Goal: Transaction & Acquisition: Purchase product/service

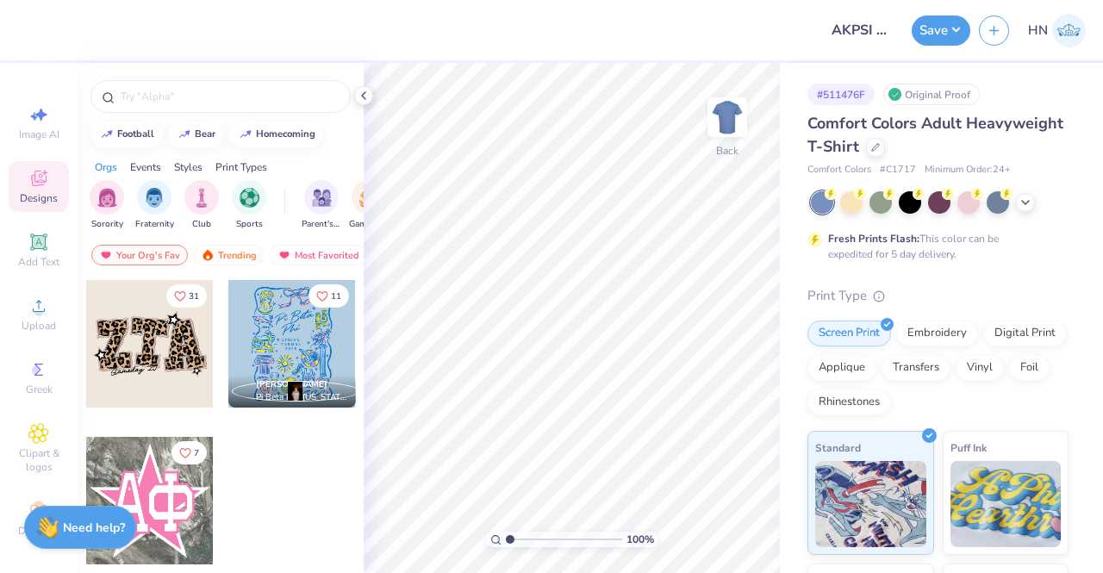
click at [362, 106] on div at bounding box center [221, 92] width 286 height 59
click at [362, 102] on icon at bounding box center [364, 96] width 14 height 14
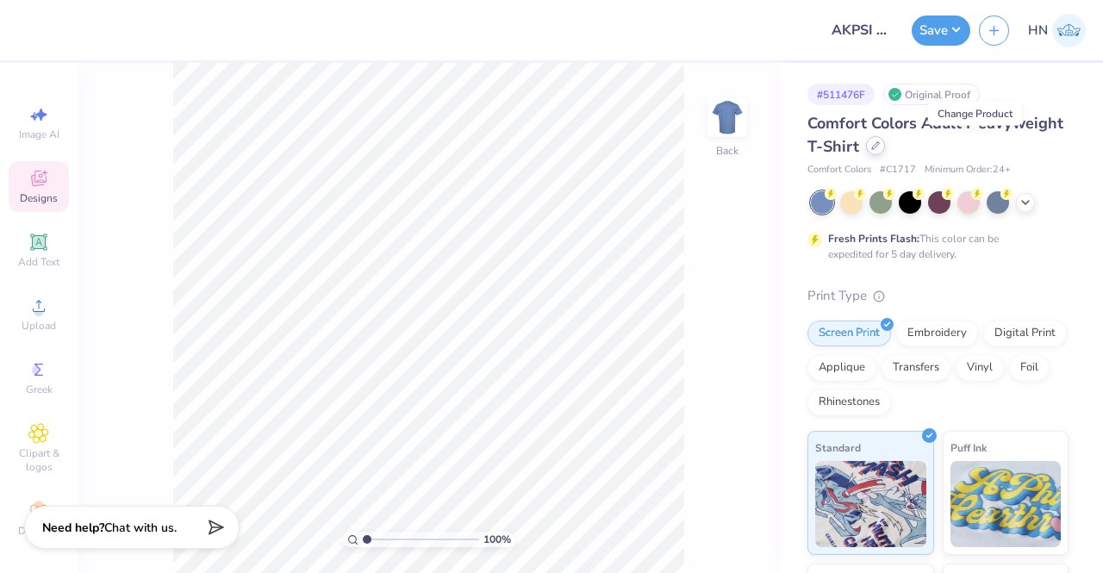
click at [880, 146] on icon at bounding box center [875, 145] width 9 height 9
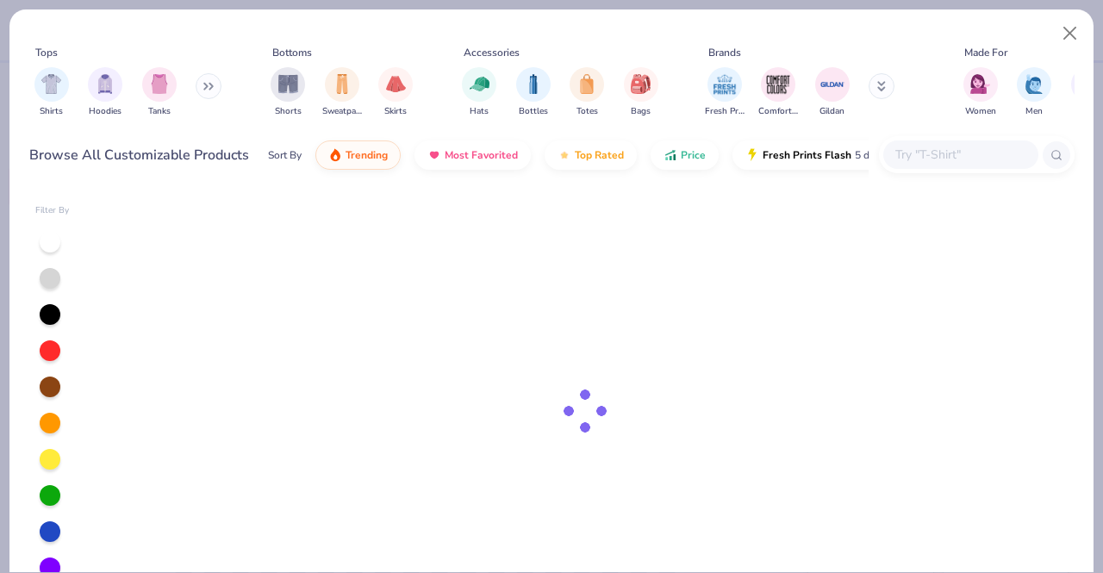
click at [941, 163] on input "text" at bounding box center [959, 155] width 133 height 20
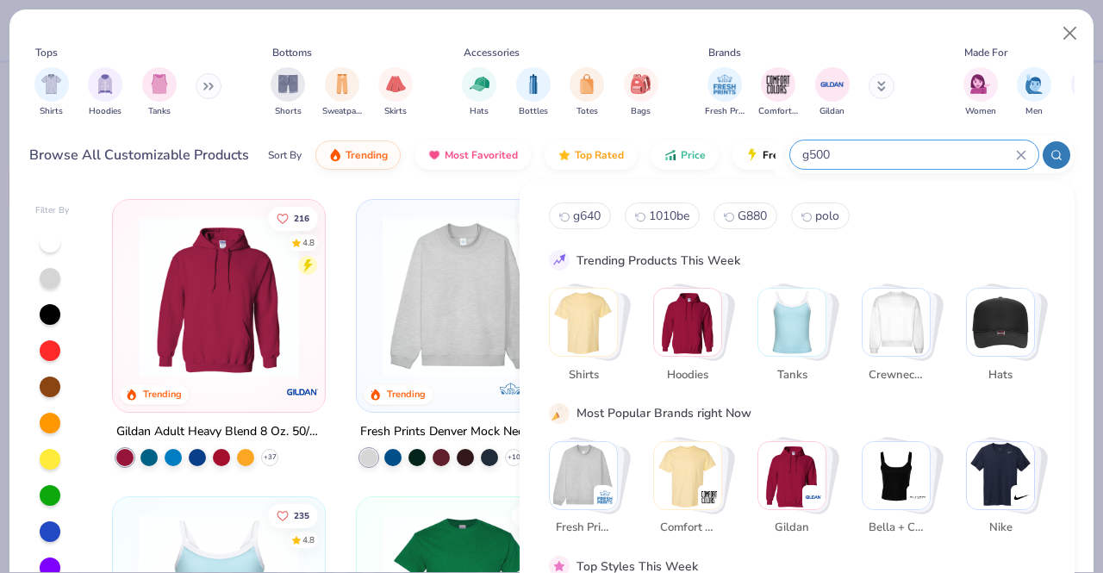
type input "g500"
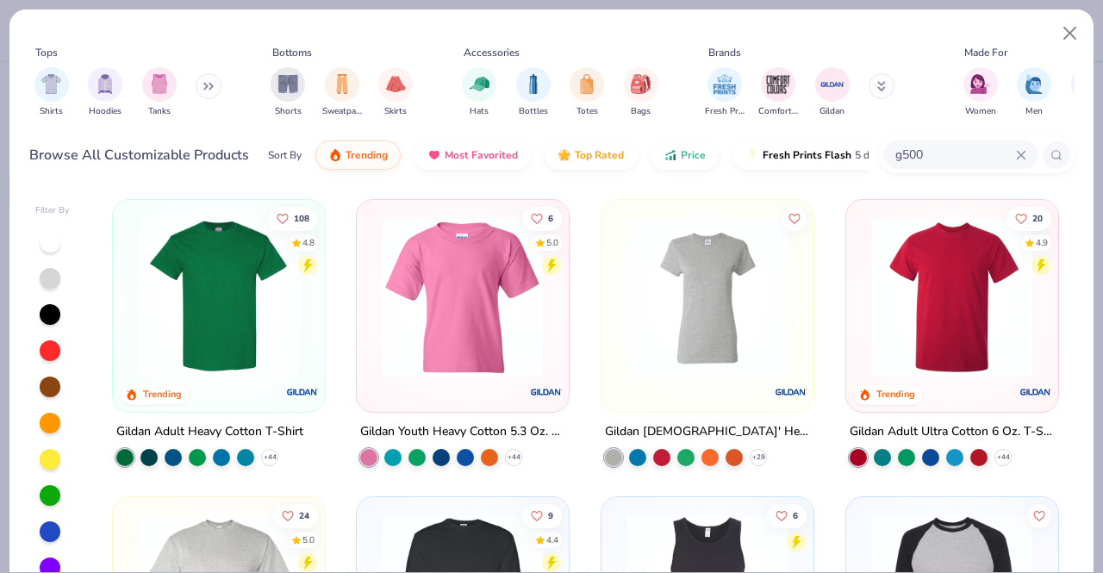
click at [167, 283] on img at bounding box center [218, 297] width 177 height 160
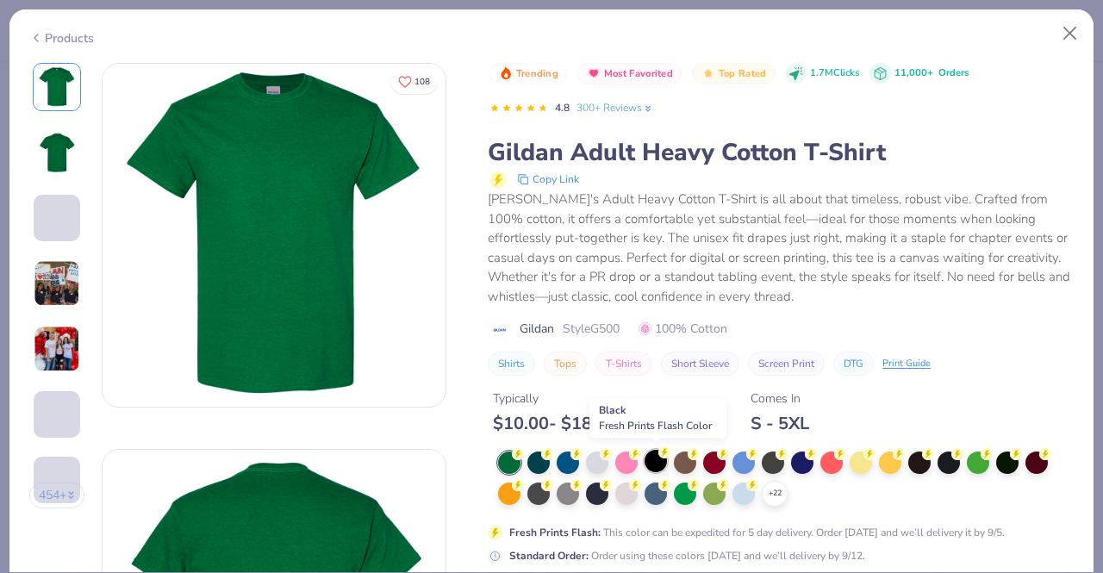
click at [662, 459] on div at bounding box center [655, 461] width 22 height 22
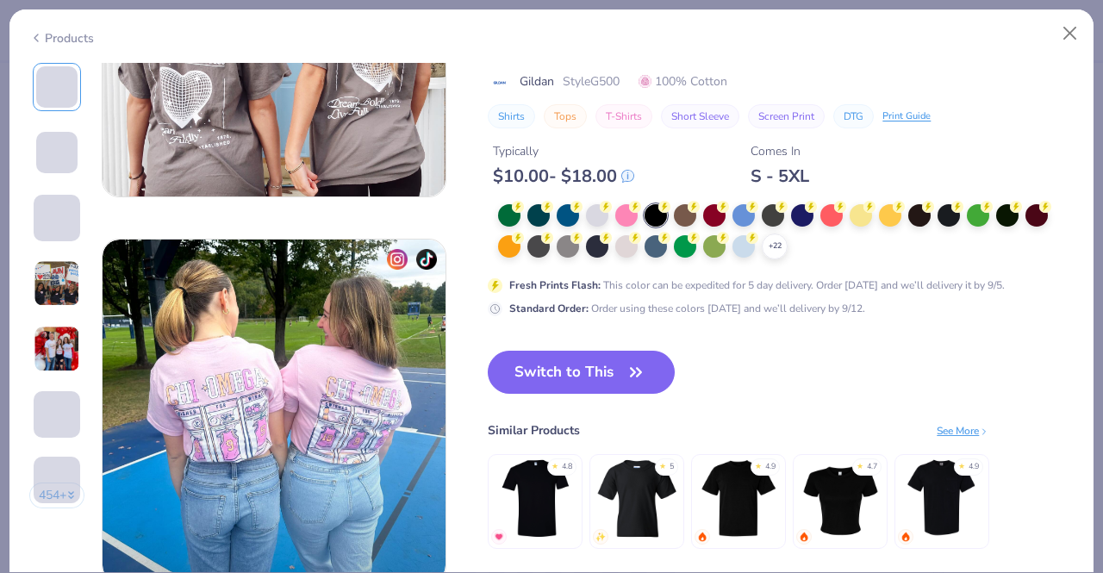
scroll to position [2379, 0]
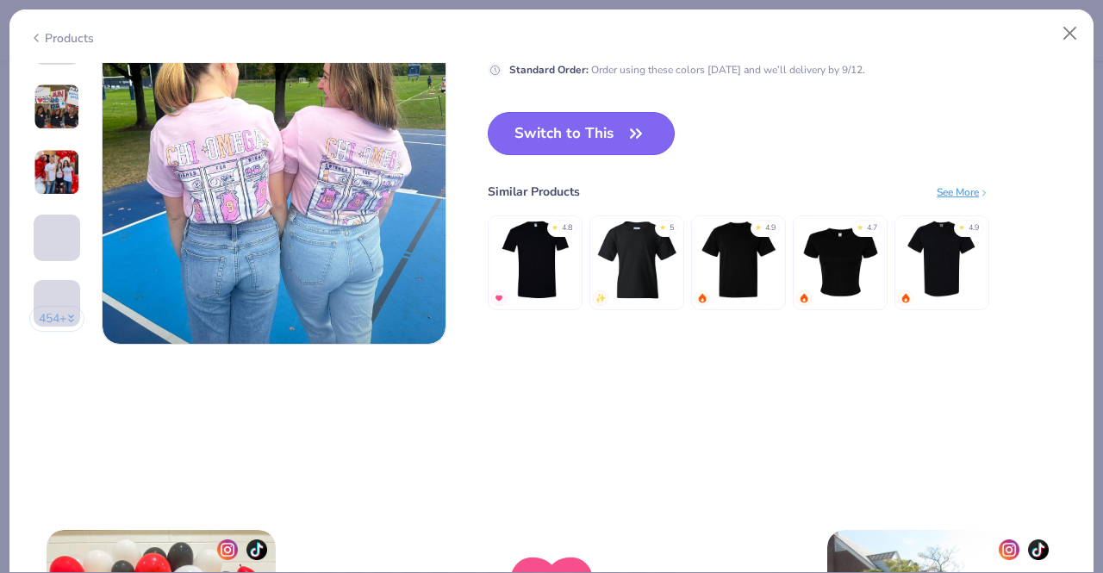
click at [641, 137] on icon "button" at bounding box center [636, 133] width 24 height 24
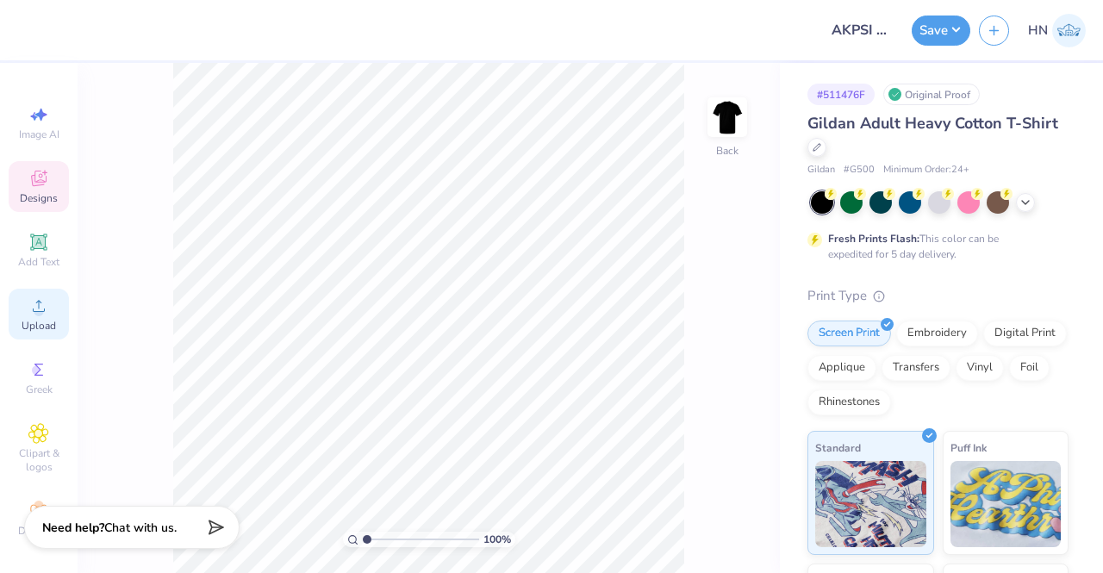
click at [29, 330] on span "Upload" at bounding box center [39, 326] width 34 height 14
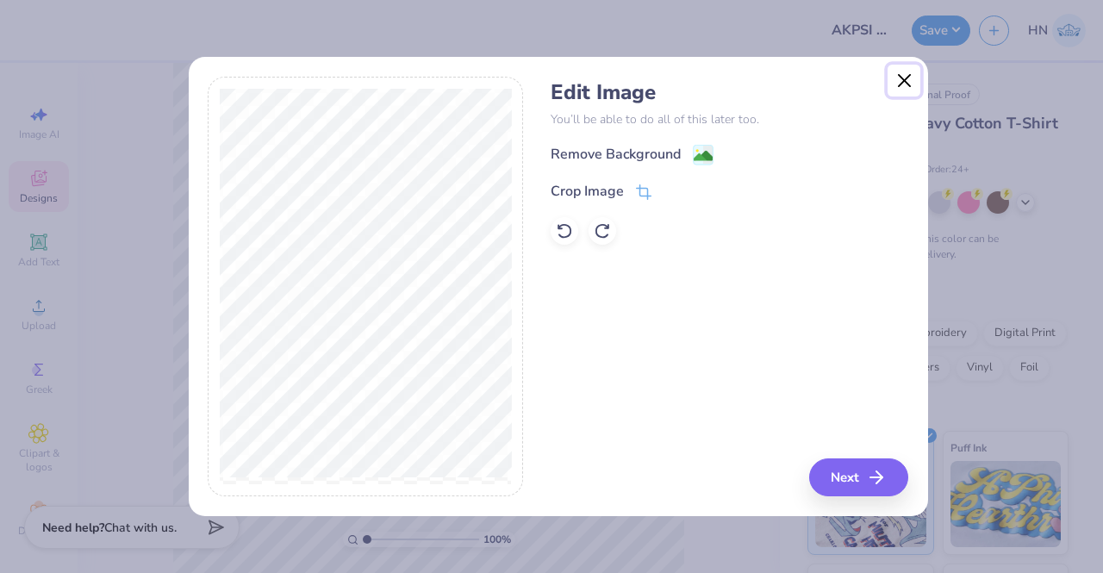
click at [893, 78] on button "Close" at bounding box center [903, 81] width 33 height 33
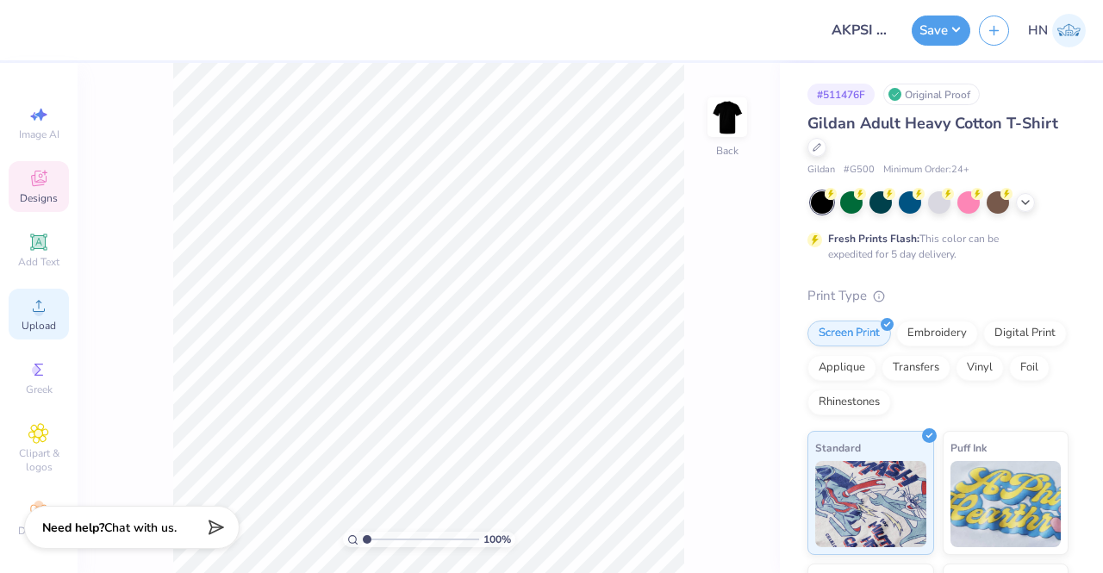
click at [28, 306] on icon at bounding box center [38, 306] width 21 height 21
click at [15, 312] on div "Upload" at bounding box center [39, 314] width 60 height 51
click at [714, 135] on img at bounding box center [727, 117] width 69 height 69
click at [32, 316] on div "Upload" at bounding box center [39, 314] width 60 height 51
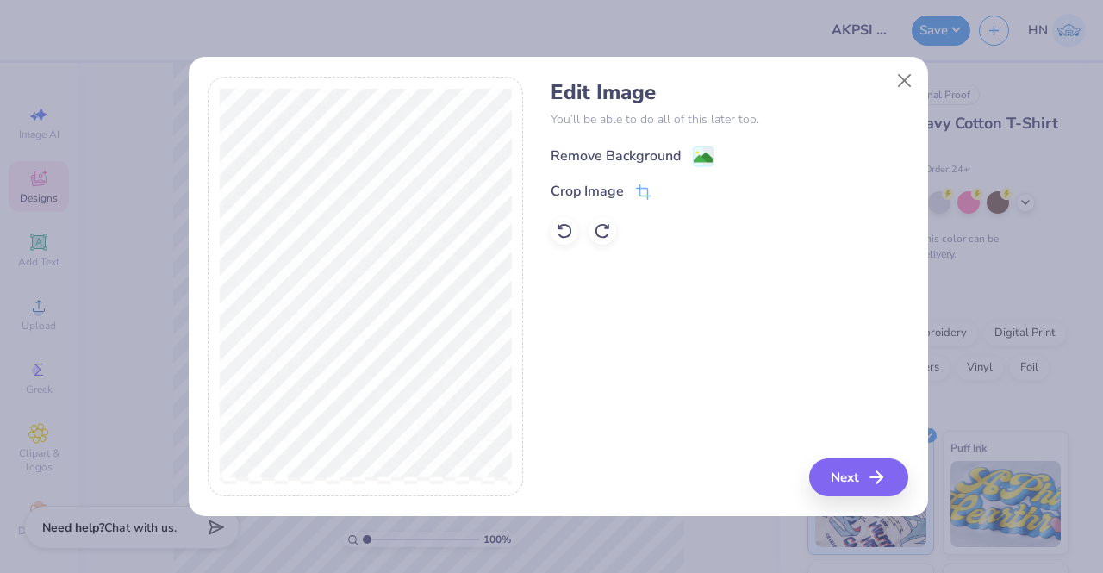
click at [644, 146] on div "Remove Background" at bounding box center [616, 156] width 130 height 21
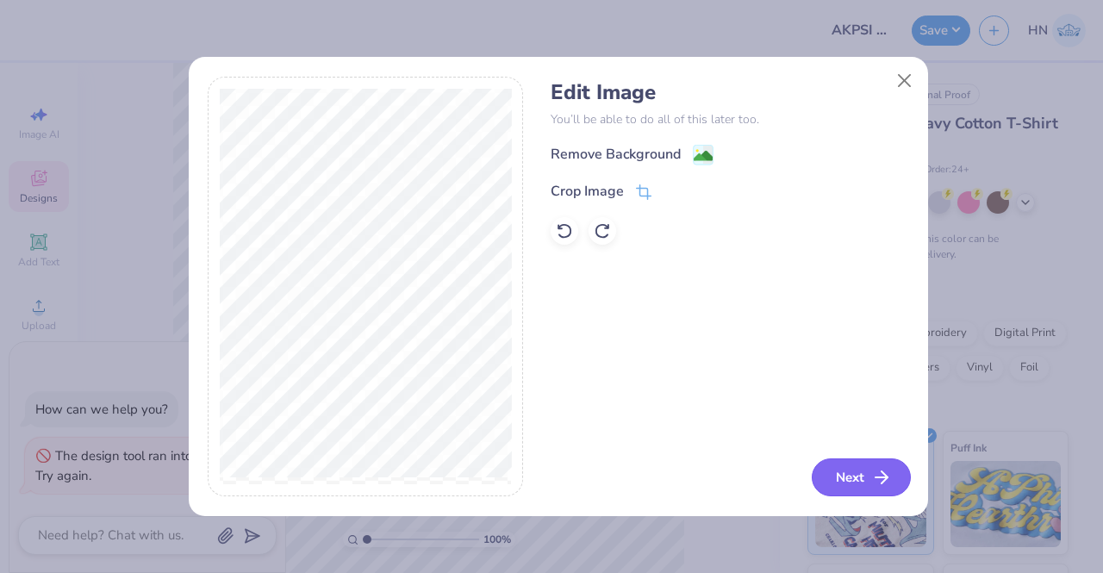
click at [883, 461] on button "Next" at bounding box center [861, 477] width 99 height 38
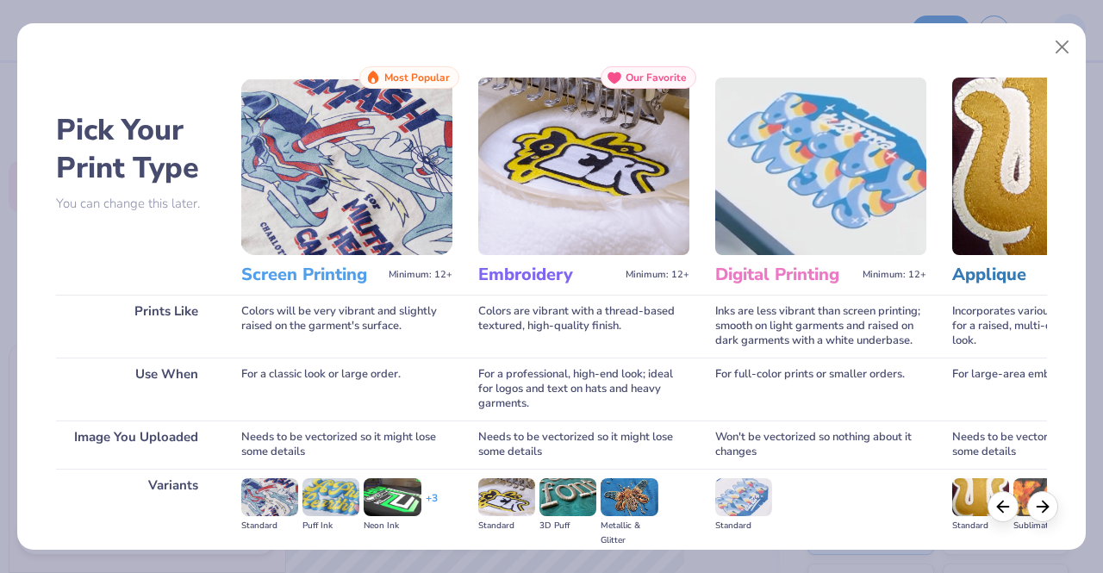
scroll to position [199, 0]
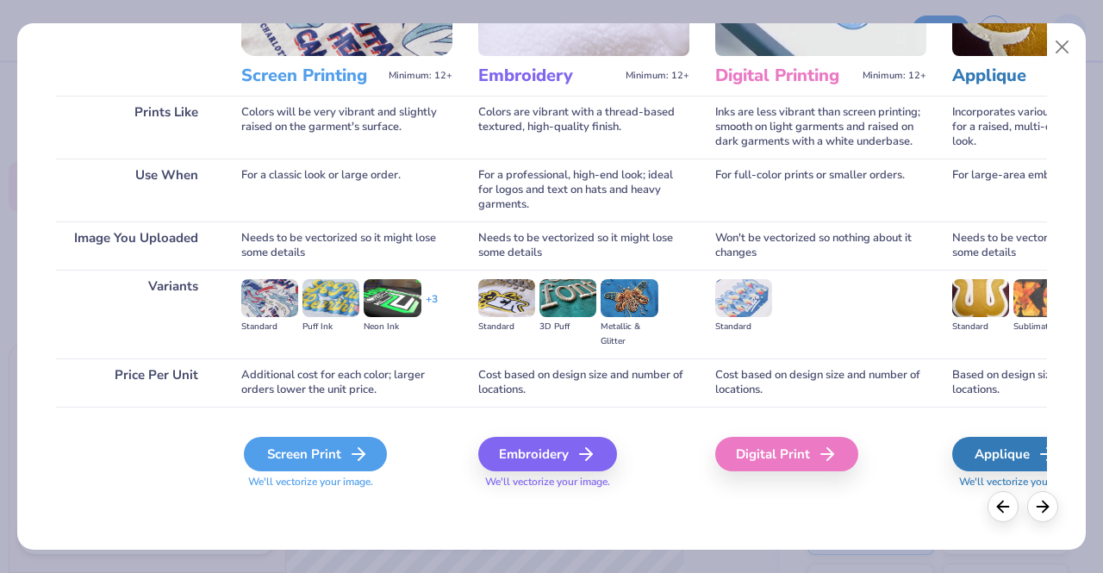
click at [345, 461] on div "Screen Print" at bounding box center [315, 454] width 143 height 34
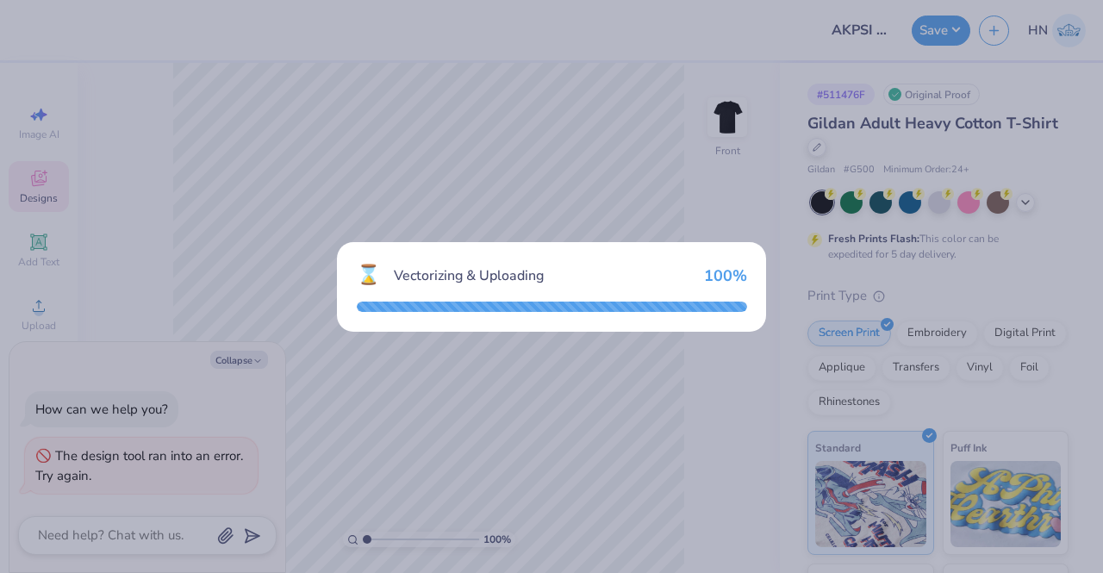
type textarea "x"
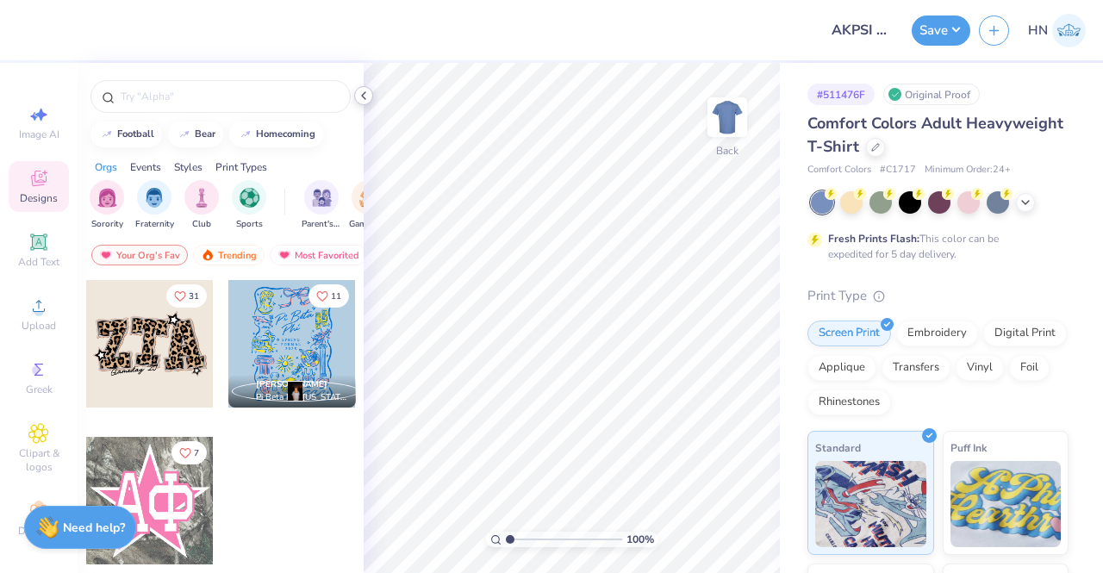
click at [360, 91] on icon at bounding box center [364, 96] width 14 height 14
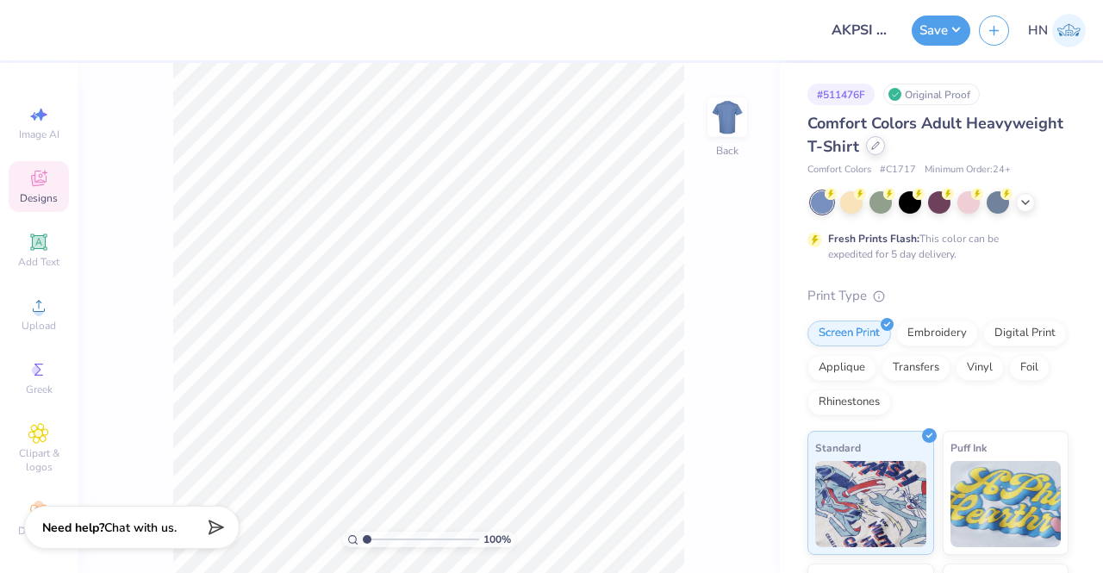
click at [880, 142] on icon at bounding box center [875, 145] width 9 height 9
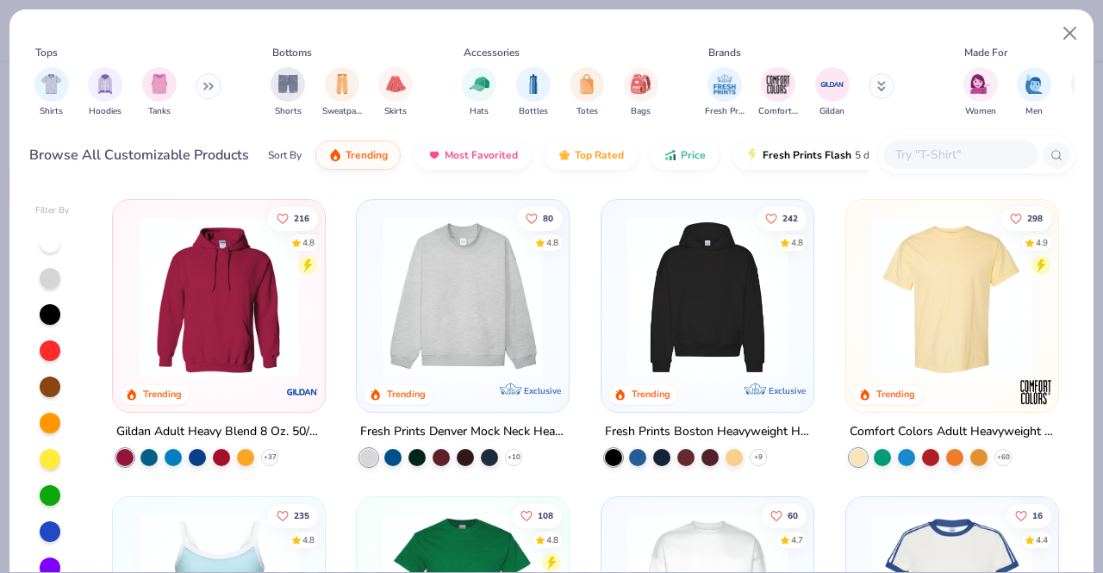
click at [955, 147] on input "text" at bounding box center [959, 155] width 133 height 20
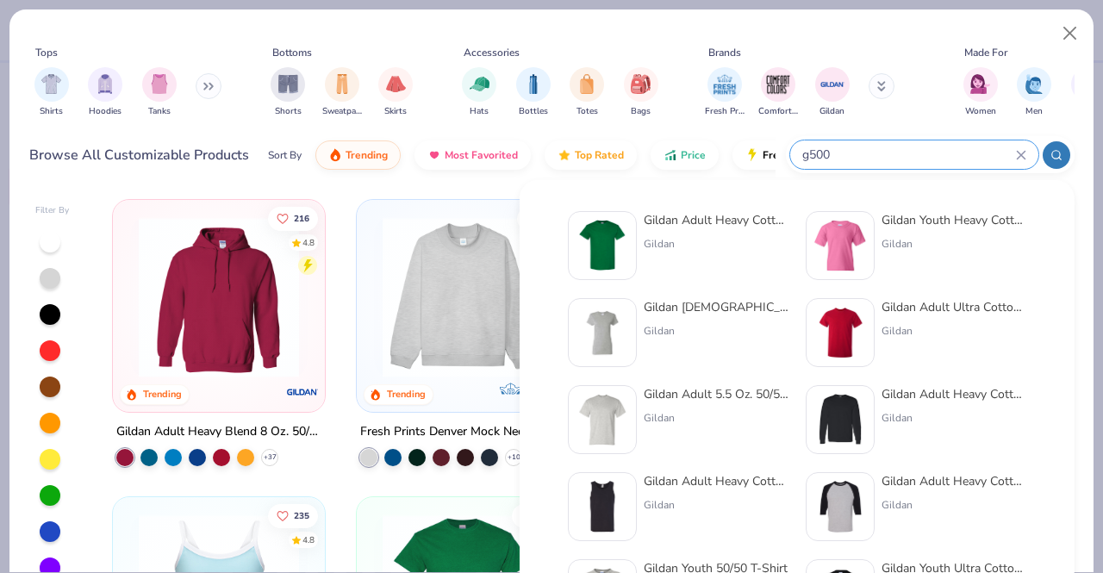
type input "g500"
click at [651, 254] on div "Gildan Adult Heavy Cotton T-Shirt Gildan" at bounding box center [716, 245] width 145 height 69
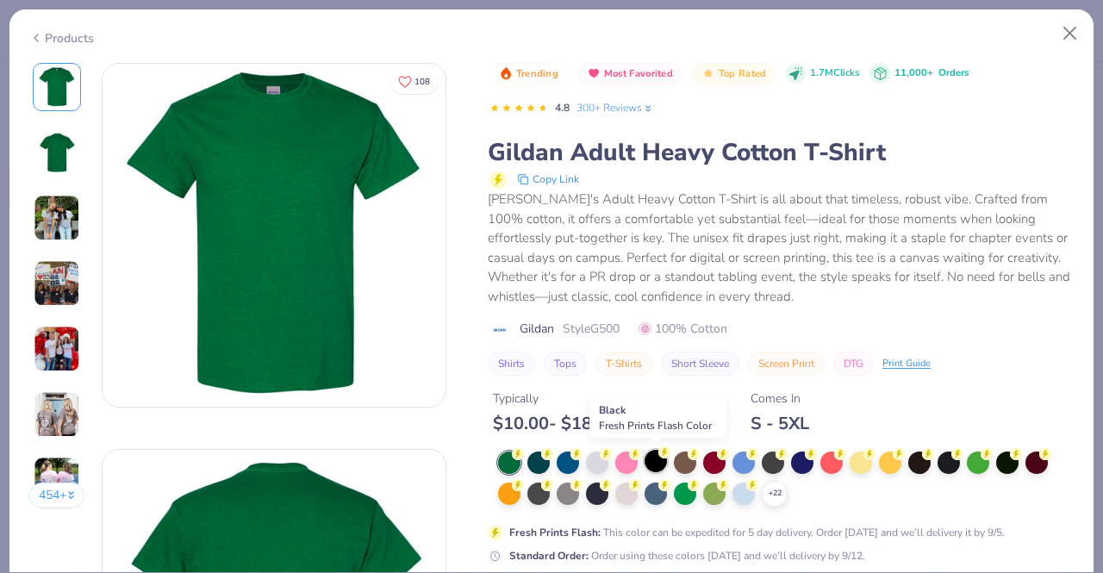
click at [660, 454] on circle at bounding box center [664, 452] width 12 height 12
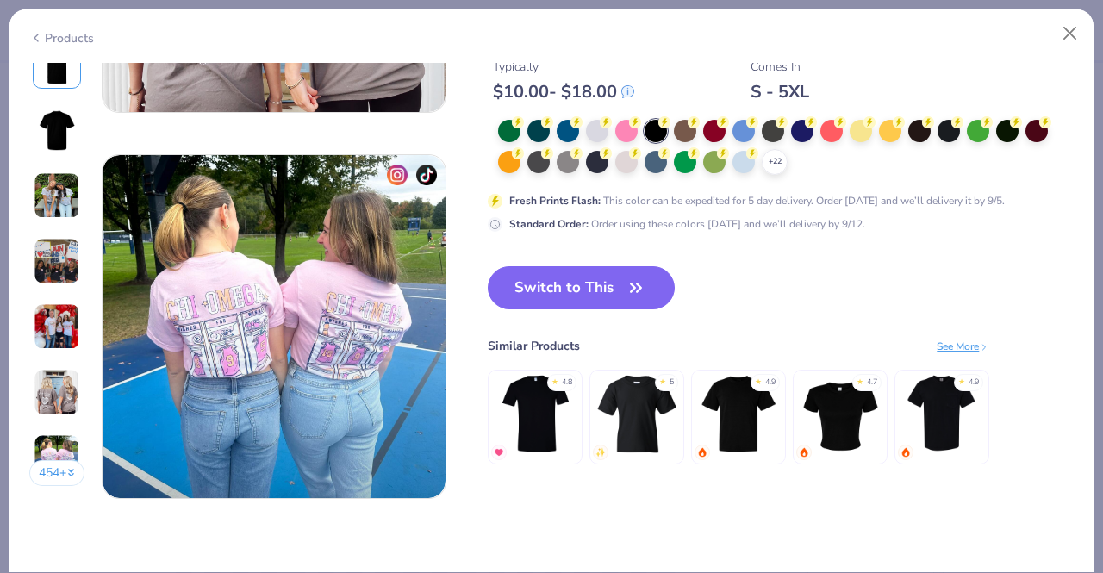
scroll to position [2231, 0]
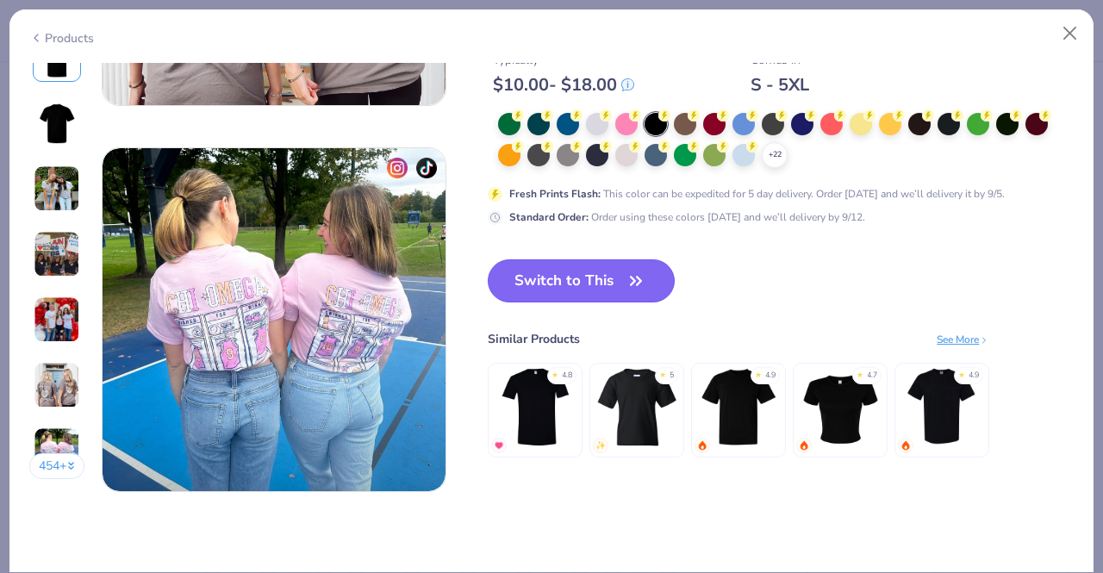
click at [587, 267] on button "Switch to This" at bounding box center [581, 280] width 187 height 43
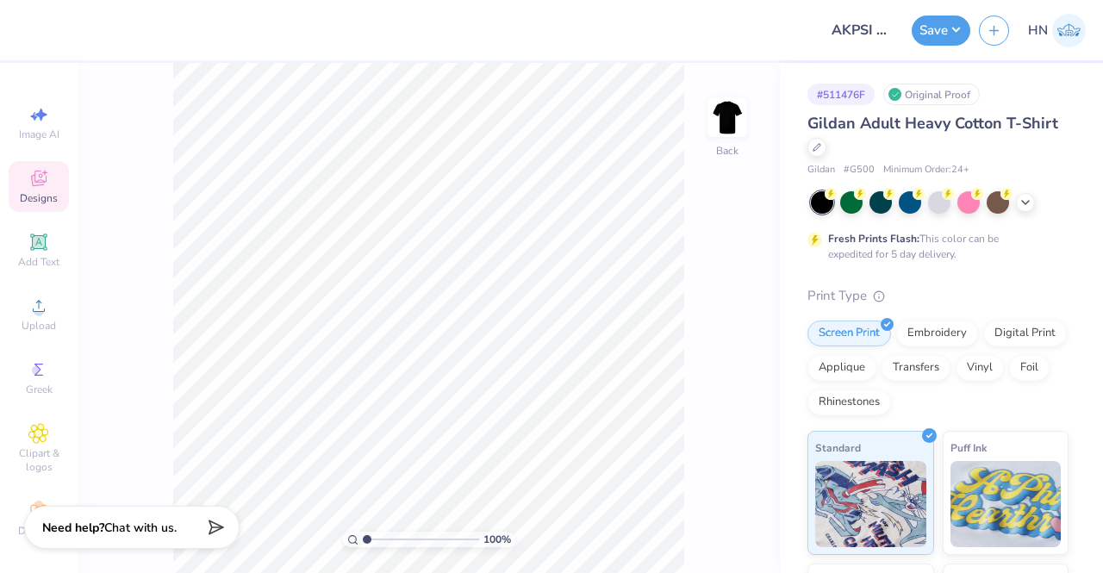
drag, startPoint x: 729, startPoint y: 125, endPoint x: 704, endPoint y: 151, distance: 35.9
click at [729, 126] on img at bounding box center [727, 117] width 34 height 34
click at [22, 322] on span "Upload" at bounding box center [39, 326] width 34 height 14
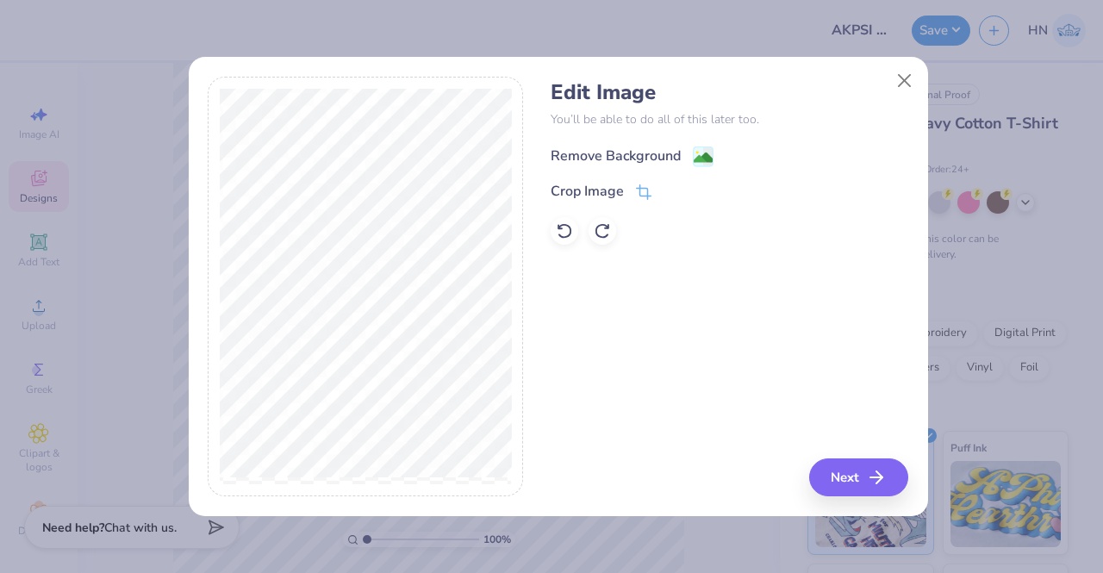
click at [628, 148] on div "Remove Background" at bounding box center [616, 156] width 130 height 21
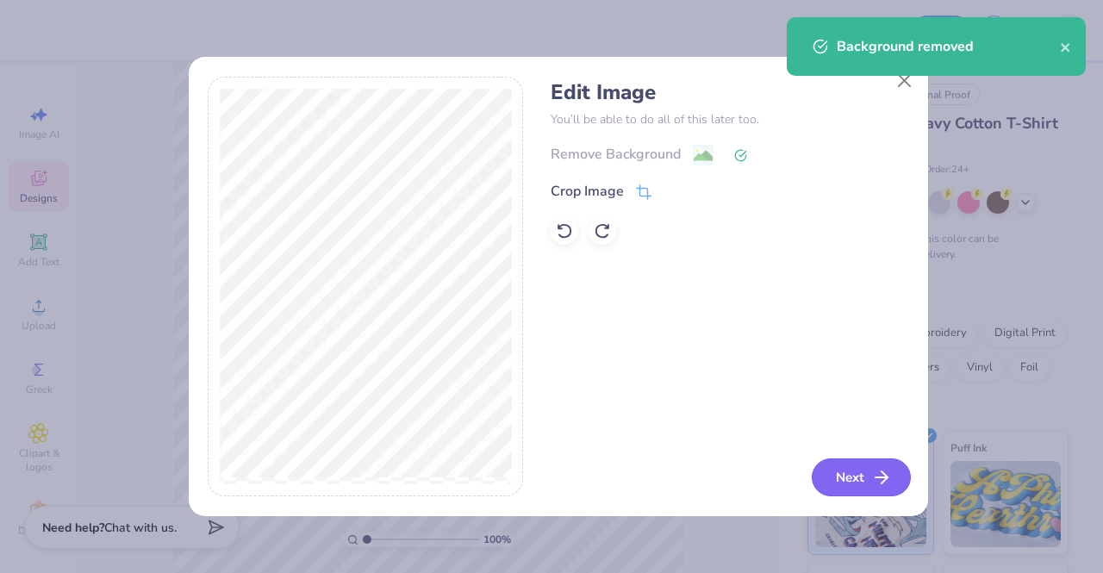
click at [858, 475] on button "Next" at bounding box center [861, 477] width 99 height 38
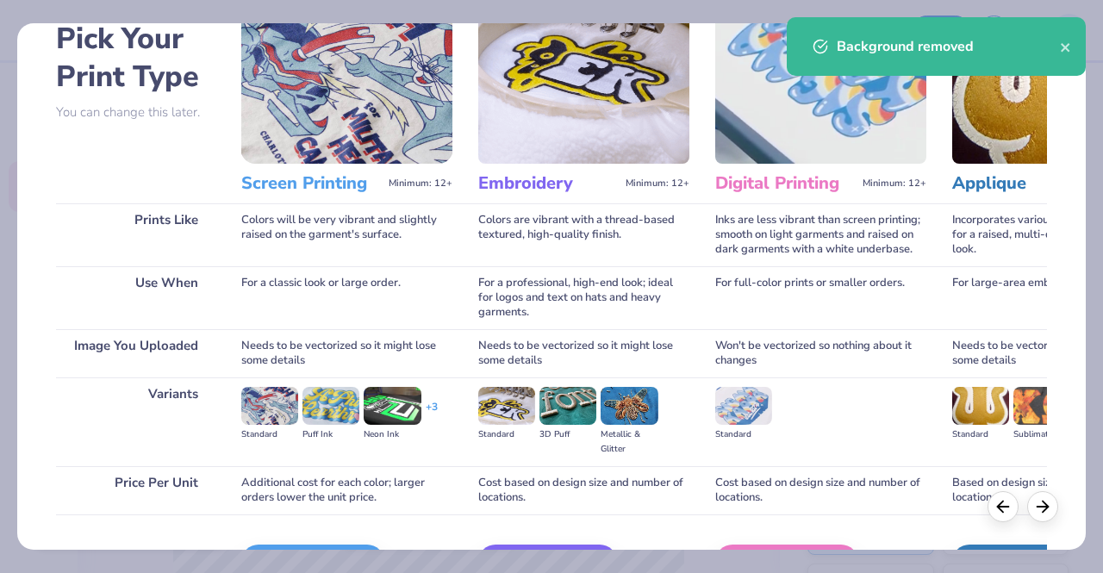
scroll to position [199, 0]
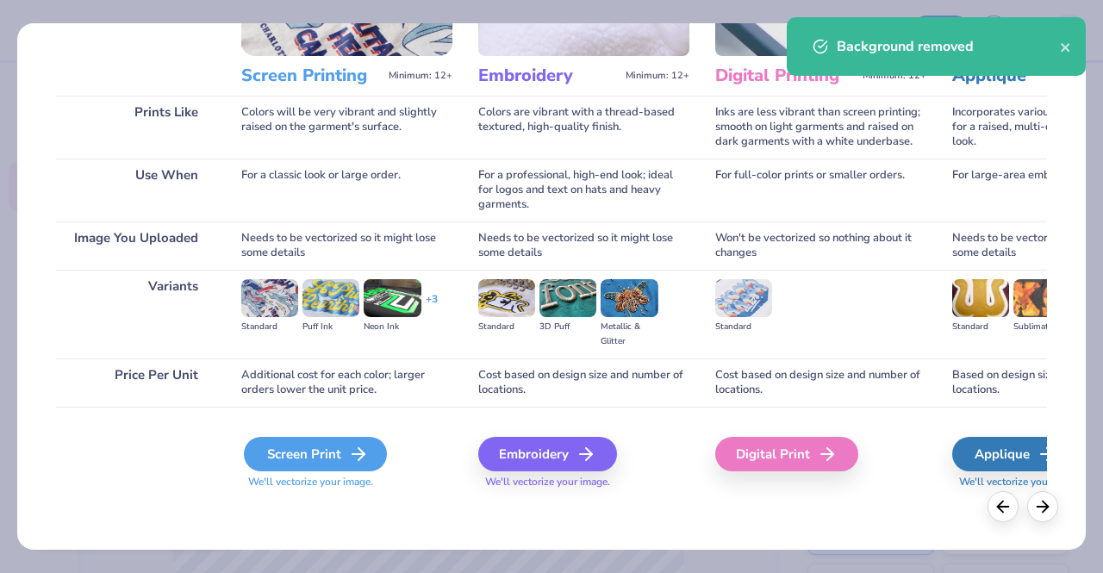
click at [289, 446] on div "Screen Print" at bounding box center [315, 454] width 143 height 34
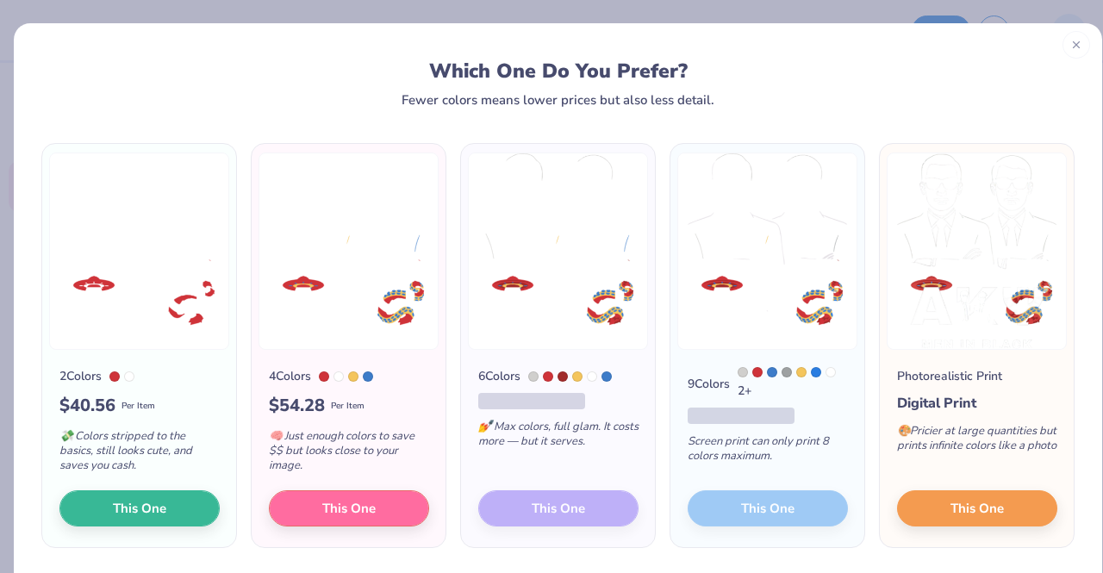
click at [1065, 37] on div at bounding box center [1076, 45] width 28 height 28
